Goal: Check status: Check status

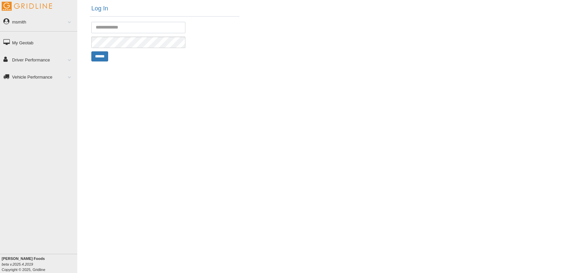
click at [128, 26] on input "text" at bounding box center [138, 27] width 94 height 11
type input "**********"
click at [101, 57] on input "******" at bounding box center [99, 56] width 17 height 10
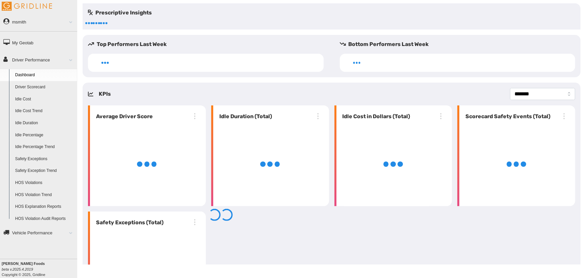
click at [38, 86] on link "Driver Scorecard" at bounding box center [44, 87] width 65 height 12
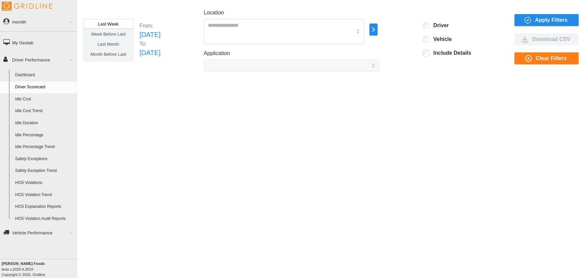
click at [531, 11] on div "Last Week Week Before Last Last Month Month Before Last From: [DATE] To: [DATE]…" at bounding box center [332, 40] width 498 height 63
click at [536, 18] on span "Apply Filters" at bounding box center [546, 19] width 54 height 11
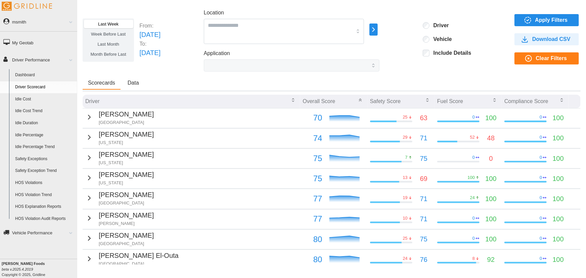
click at [89, 114] on icon "button" at bounding box center [89, 117] width 8 height 8
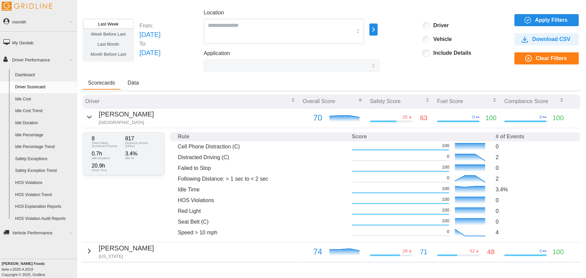
click at [89, 114] on icon "button" at bounding box center [89, 117] width 8 height 8
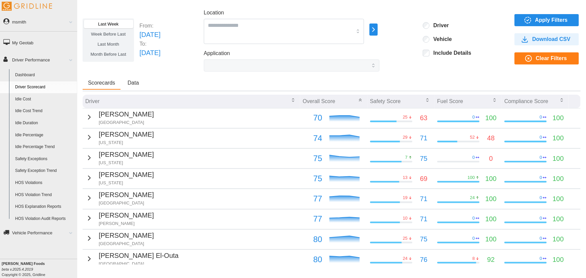
click at [87, 139] on icon "button" at bounding box center [89, 137] width 8 height 8
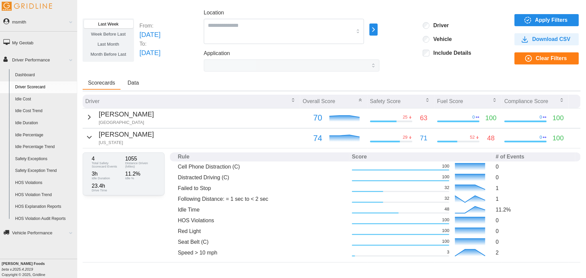
click at [89, 134] on icon "button" at bounding box center [89, 137] width 8 height 8
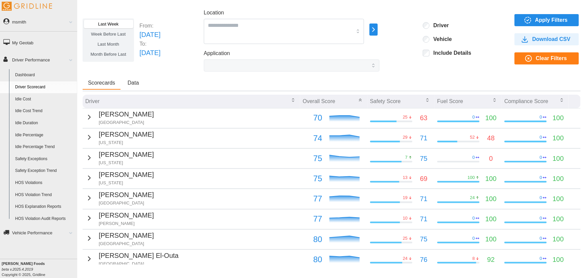
click at [91, 151] on div "Andres Espinoza New Jersey" at bounding box center [119, 158] width 69 height 16
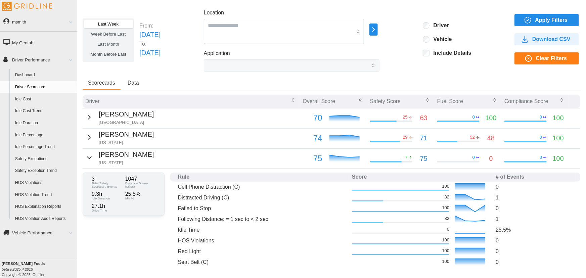
click at [91, 151] on div "Andres Espinoza New Jersey" at bounding box center [119, 158] width 69 height 16
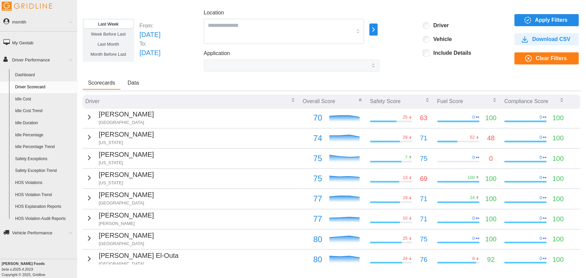
click at [90, 174] on icon "button" at bounding box center [89, 178] width 8 height 8
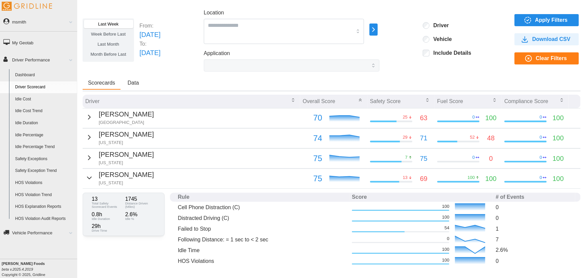
click at [89, 177] on icon "button" at bounding box center [89, 178] width 8 height 8
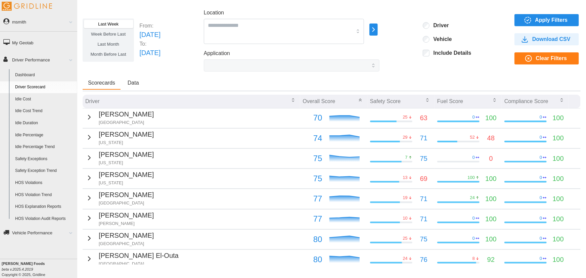
scroll to position [68, 0]
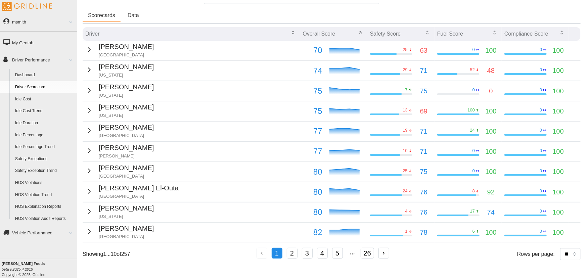
click at [94, 234] on div "Modeste Matia Montreal" at bounding box center [119, 231] width 69 height 16
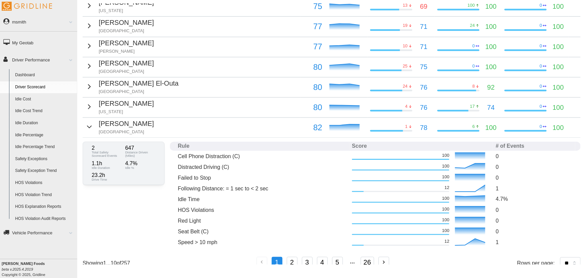
scroll to position [181, 0]
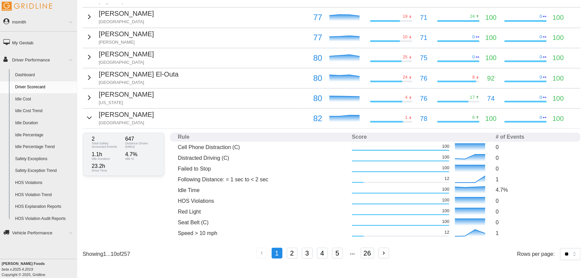
click at [99, 95] on p "Alaa Suleiman" at bounding box center [126, 94] width 55 height 10
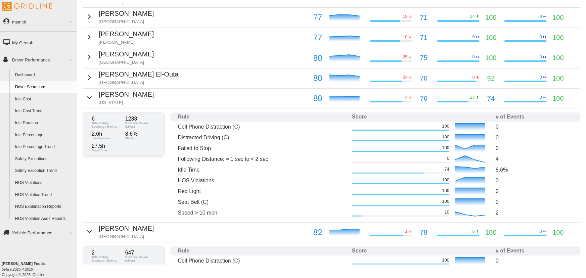
click at [86, 80] on icon "button" at bounding box center [89, 78] width 8 height 8
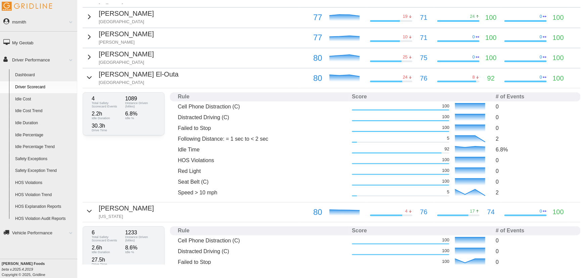
click at [92, 59] on div "Rolando Cardenas Dallas" at bounding box center [119, 57] width 69 height 16
